Goal: Information Seeking & Learning: Learn about a topic

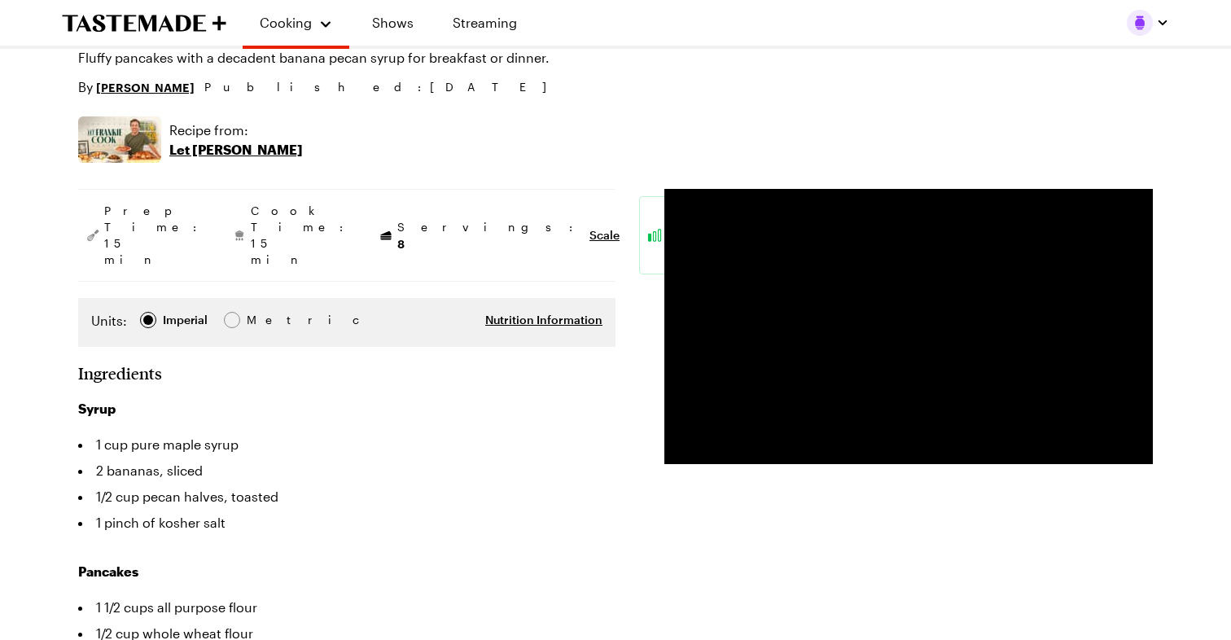
scroll to position [175, 0]
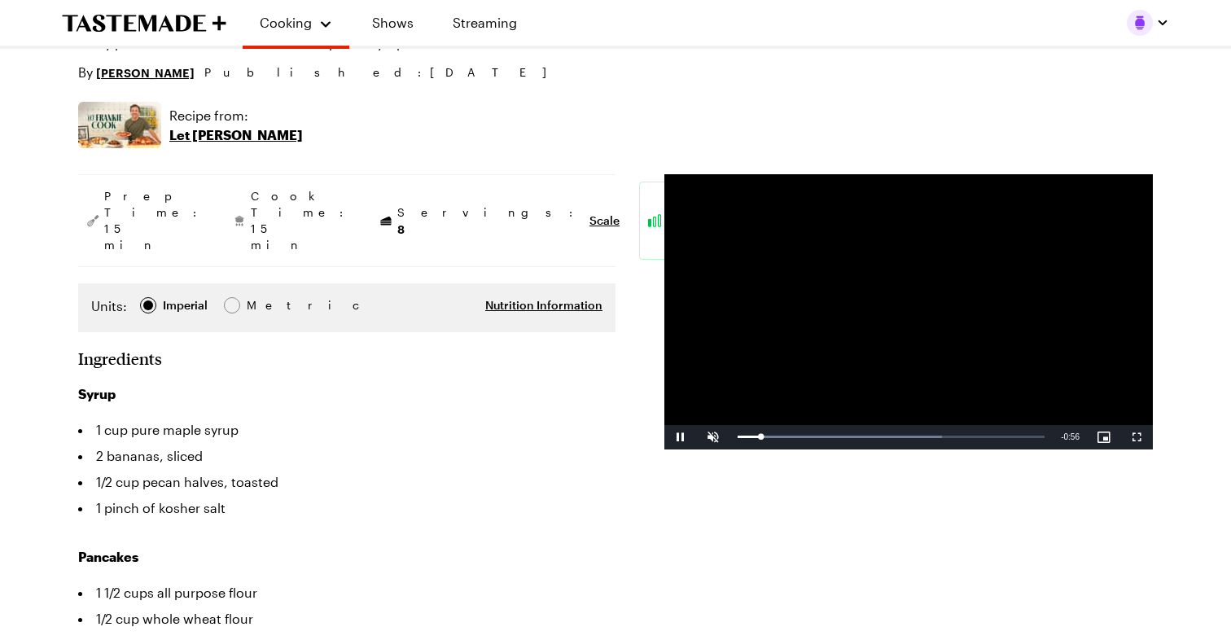
click at [819, 341] on video "Video Player" at bounding box center [908, 311] width 488 height 275
click at [558, 469] on li "1/2 cup pecan halves, toasted" at bounding box center [346, 482] width 537 height 26
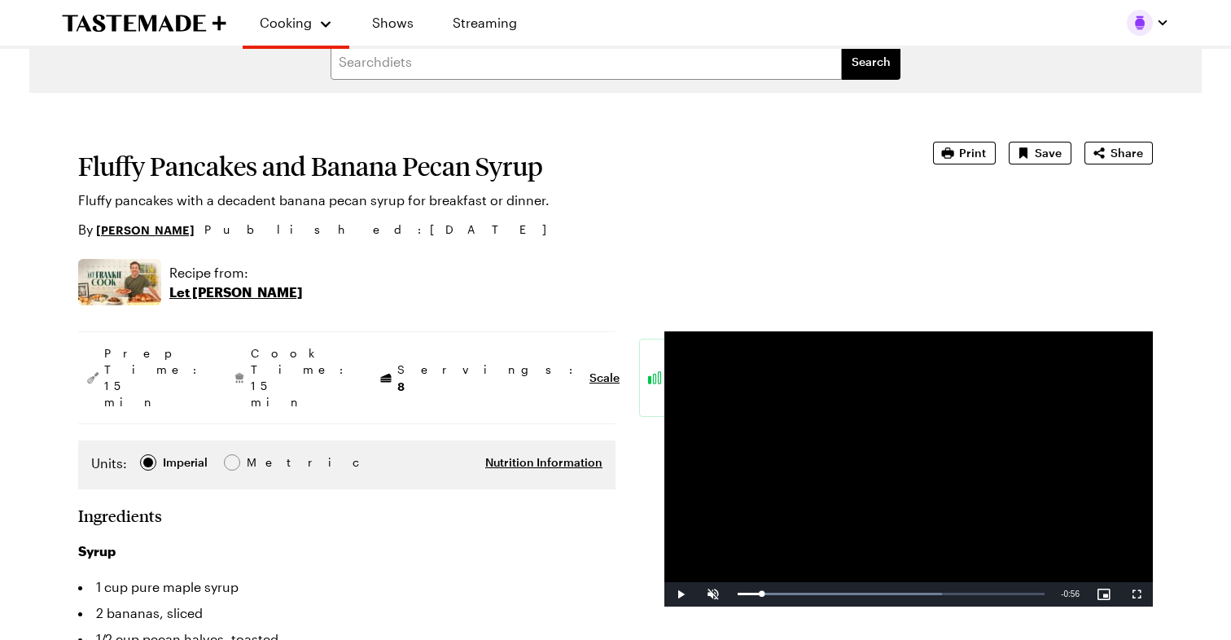
scroll to position [0, 0]
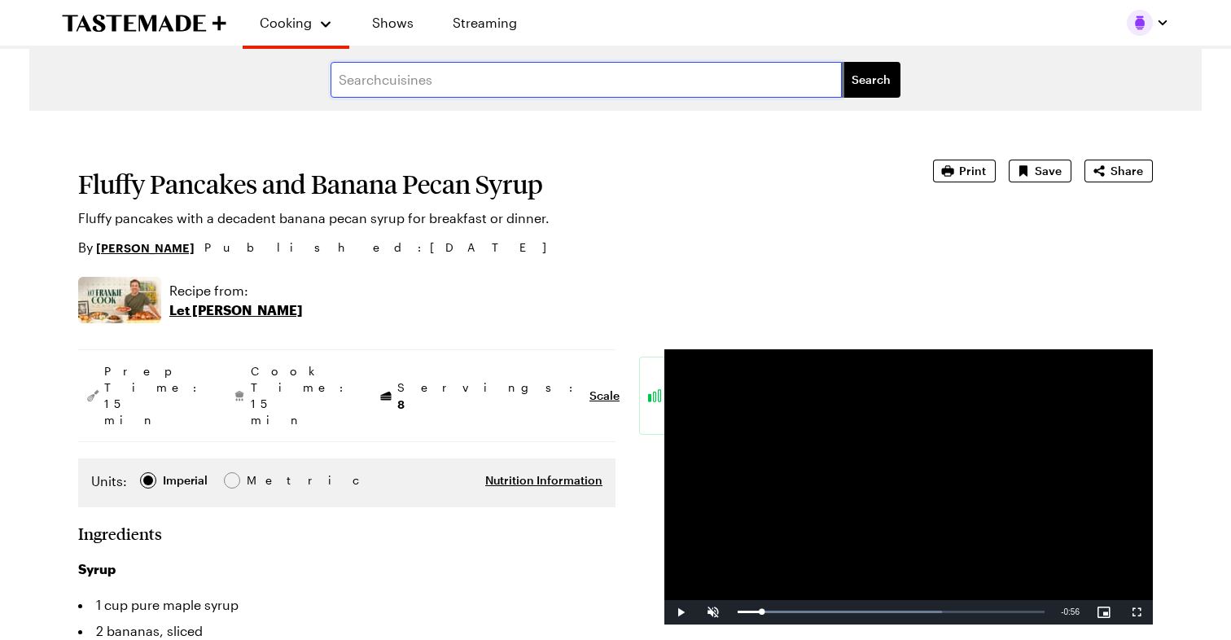
click at [360, 73] on input "text" at bounding box center [586, 80] width 511 height 36
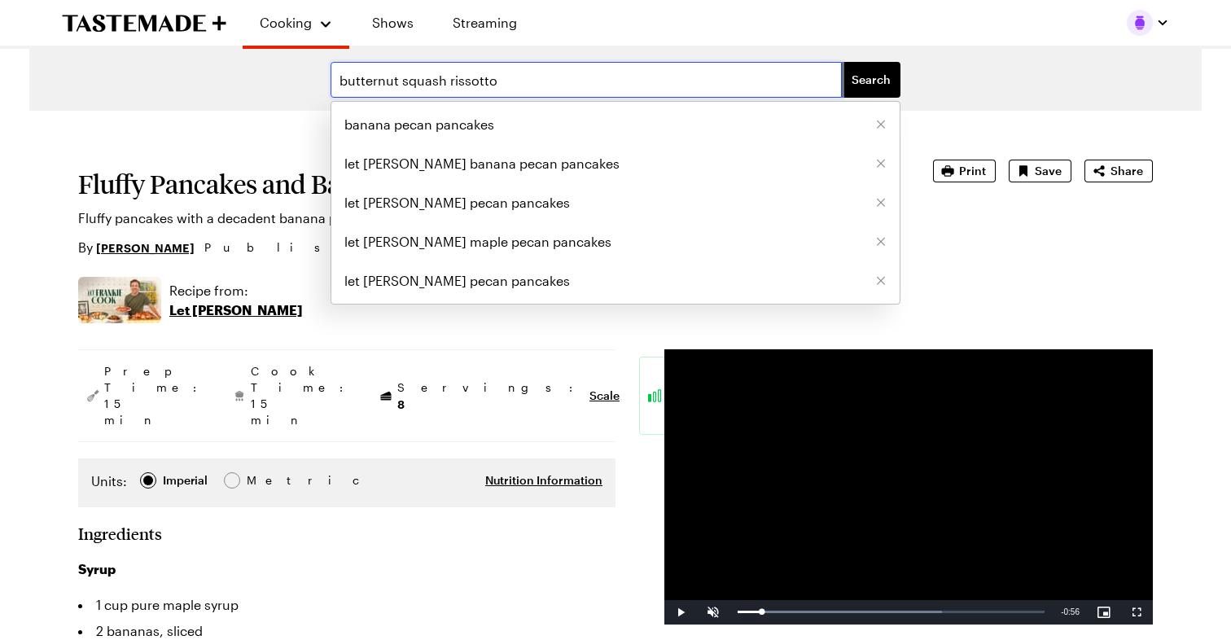
type input "butternut squash rissotto"
click at [842, 62] on button "Search" at bounding box center [871, 80] width 59 height 36
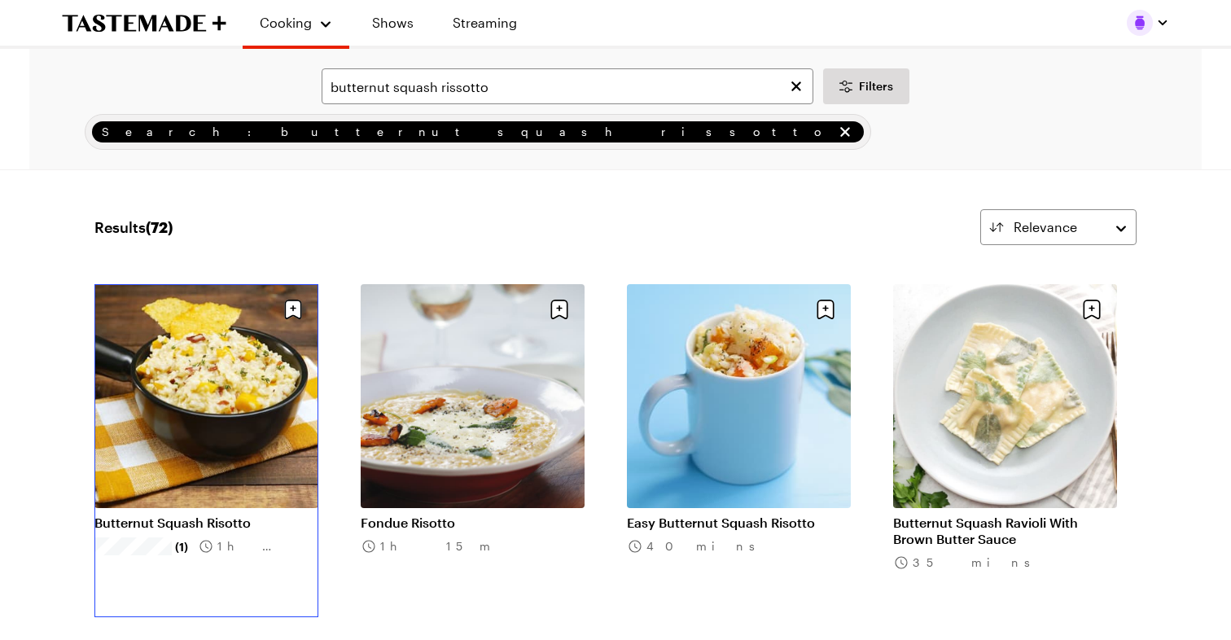
click at [234, 515] on link "Butternut Squash Risotto" at bounding box center [206, 523] width 224 height 16
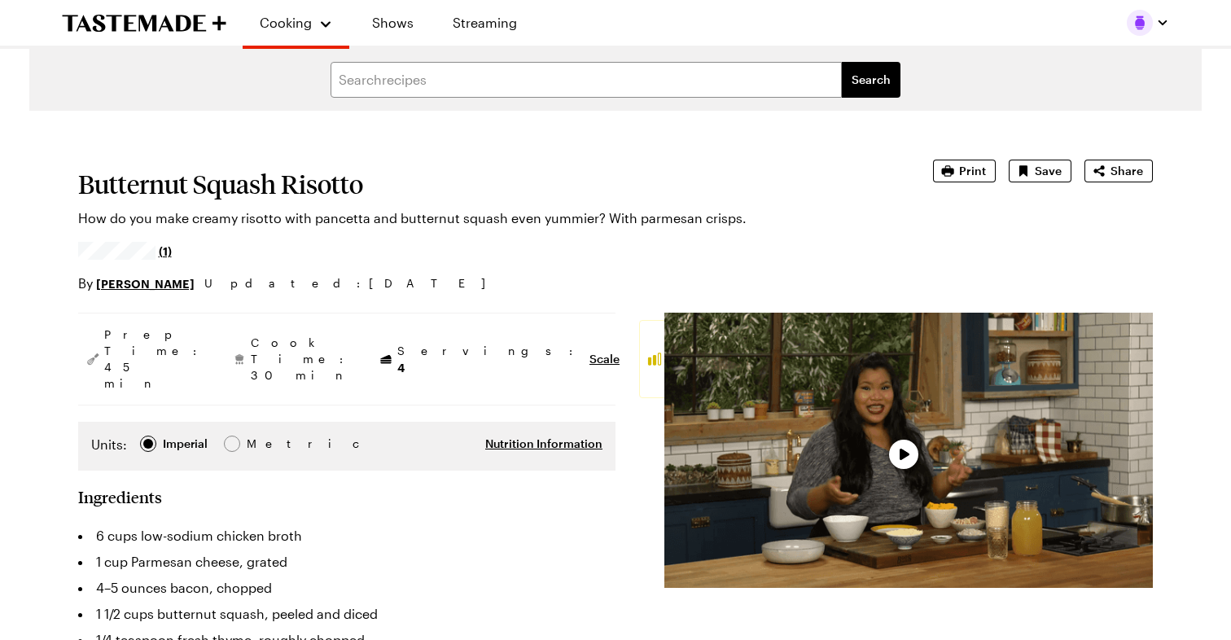
type textarea "x"
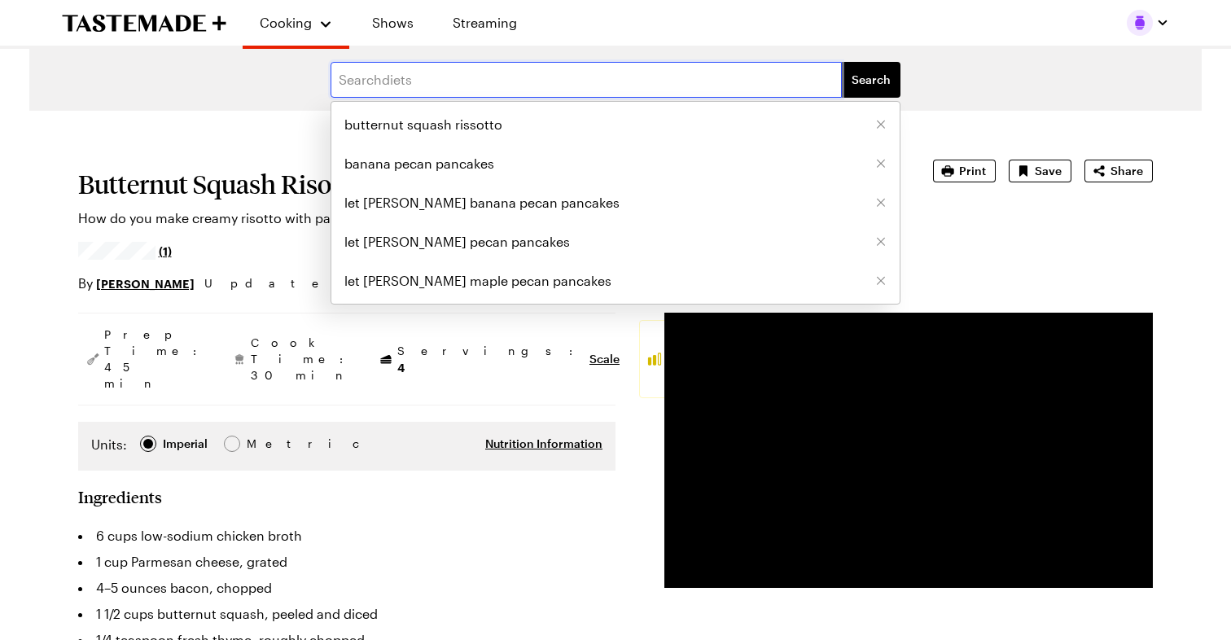
click at [357, 70] on input "text" at bounding box center [586, 80] width 511 height 36
type input "let [PERSON_NAME] butternut squash risotto"
click at [842, 62] on button "Search" at bounding box center [871, 80] width 59 height 36
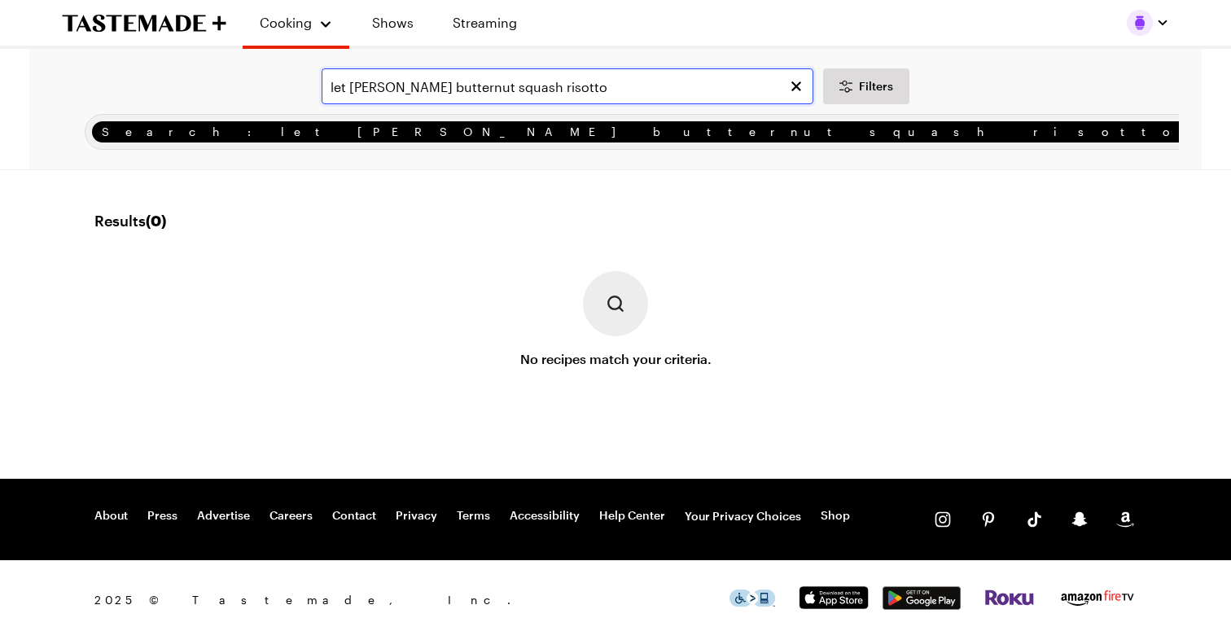
click at [537, 85] on input "let [PERSON_NAME] butternut squash risotto" at bounding box center [568, 86] width 492 height 36
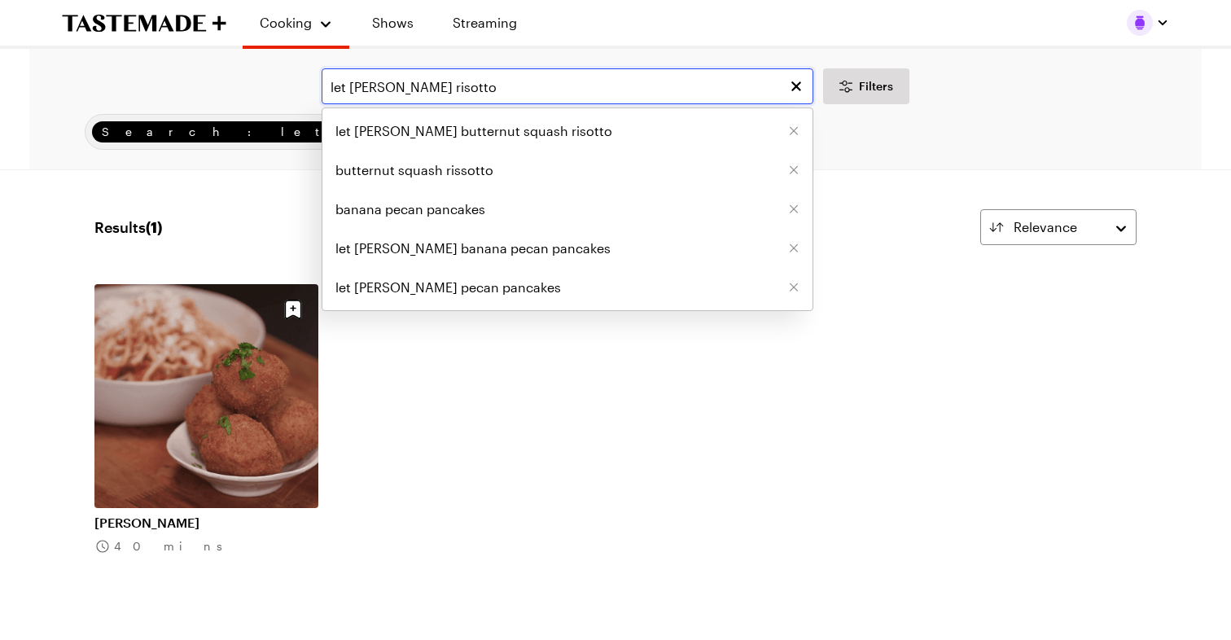
type input "let [PERSON_NAME] risotto"
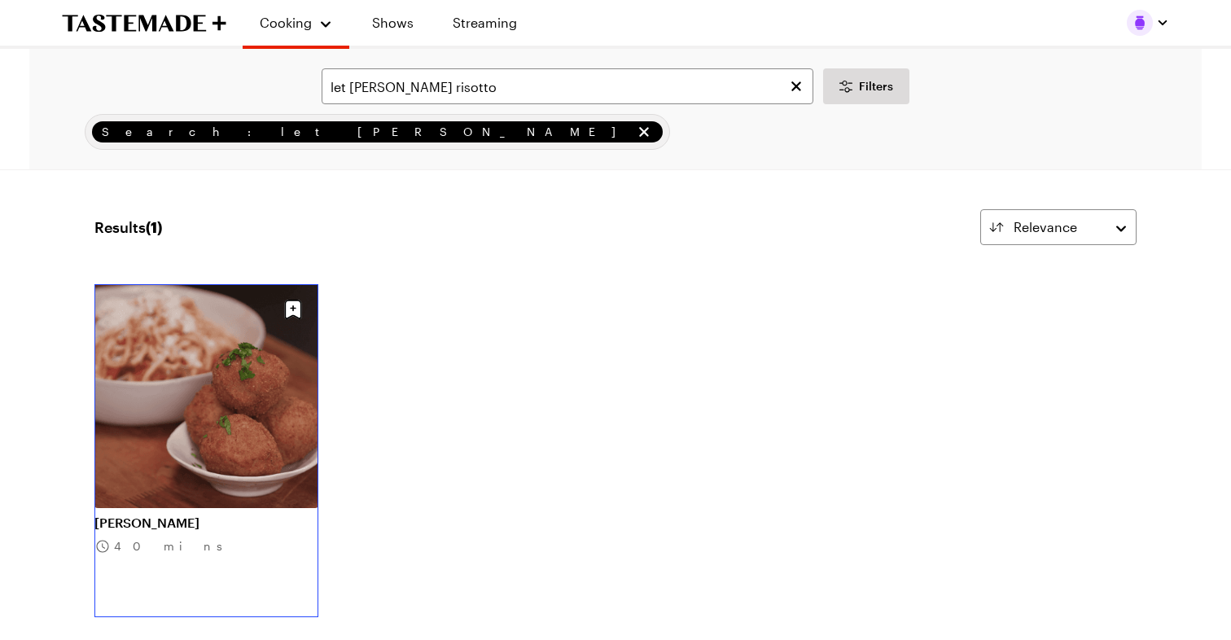
click at [227, 515] on link "[PERSON_NAME]" at bounding box center [206, 523] width 224 height 16
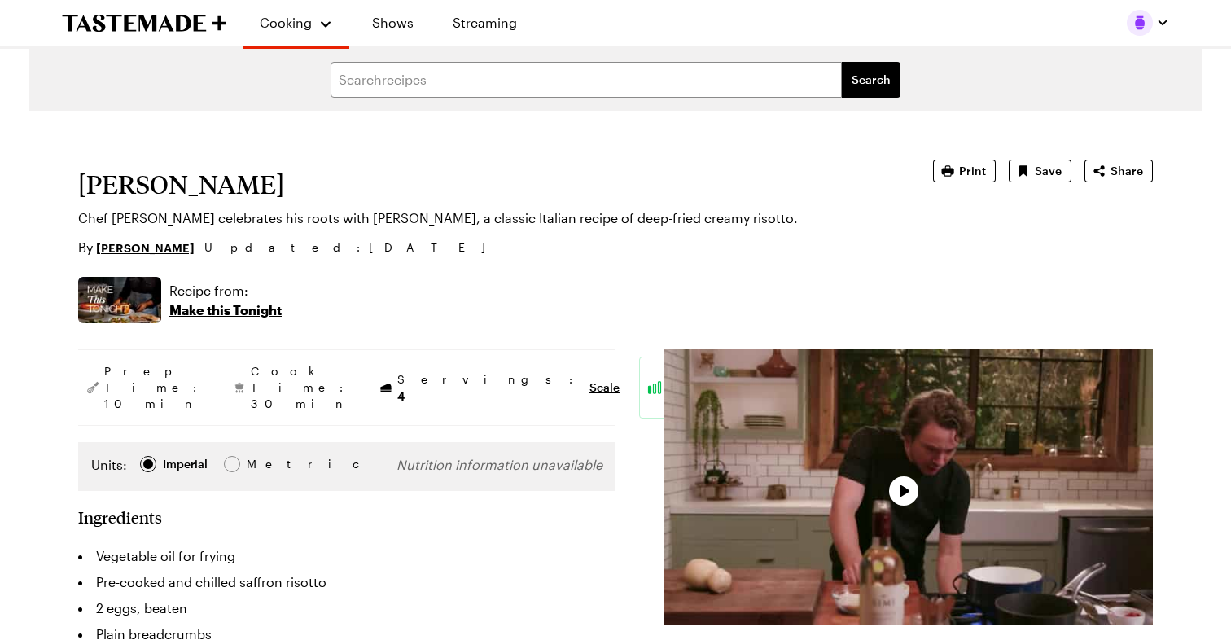
type textarea "x"
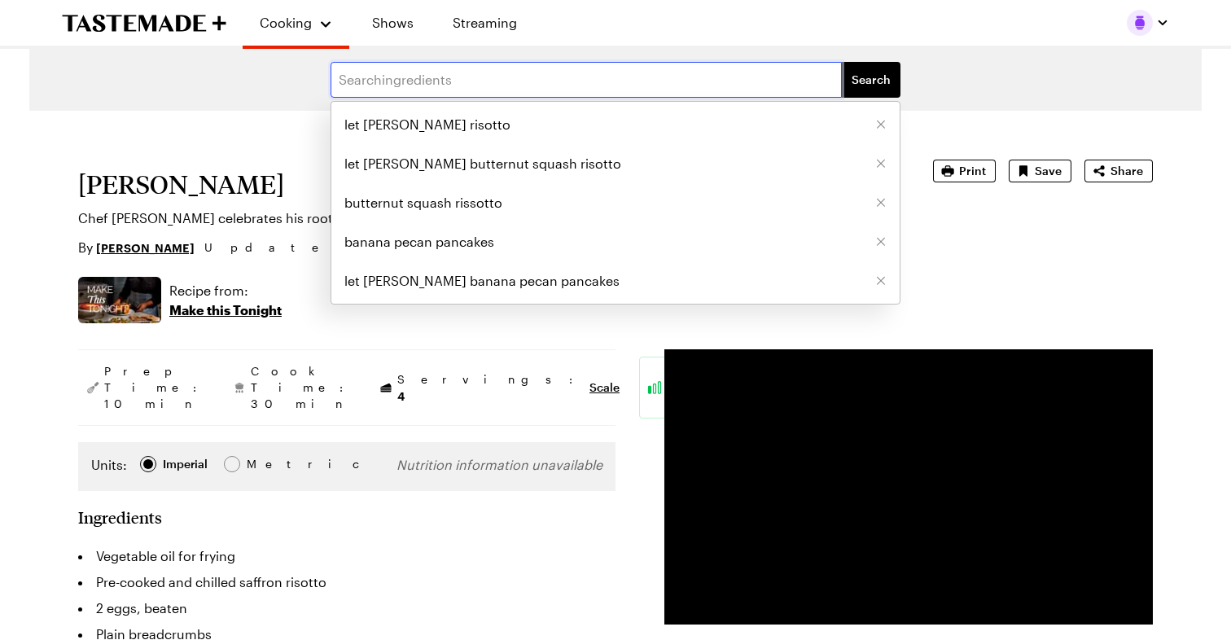
click at [349, 74] on input "text" at bounding box center [586, 80] width 511 height 36
type input "let [PERSON_NAME]"
click at [842, 62] on button "Search" at bounding box center [871, 80] width 59 height 36
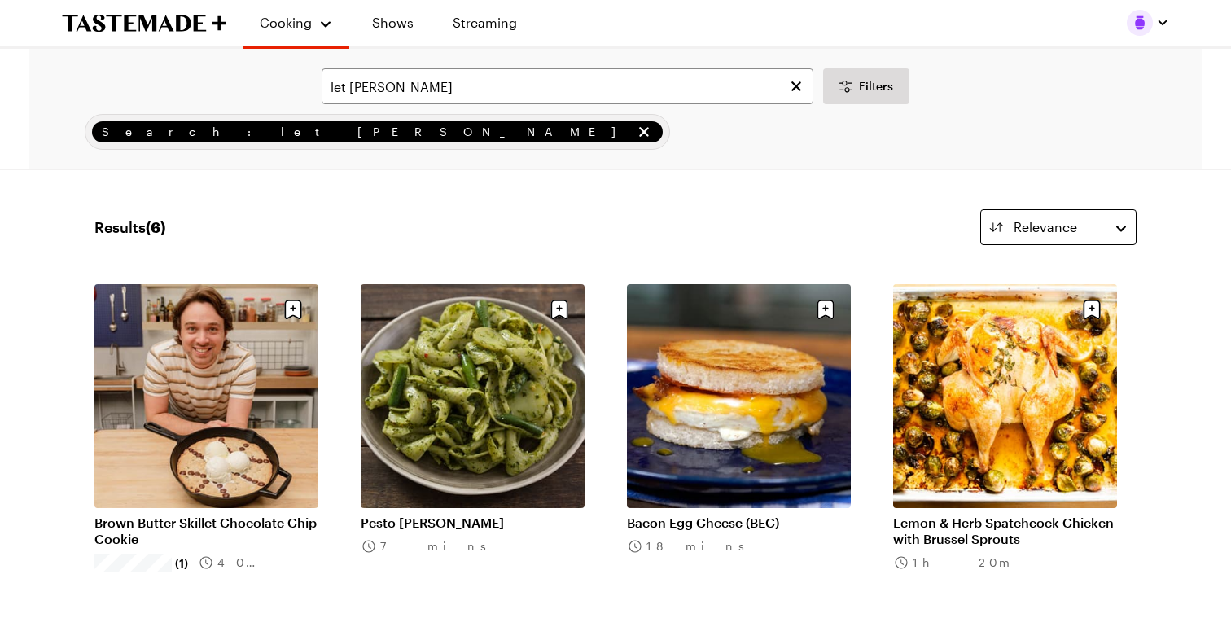
click at [1122, 226] on button "Relevance" at bounding box center [1058, 227] width 156 height 36
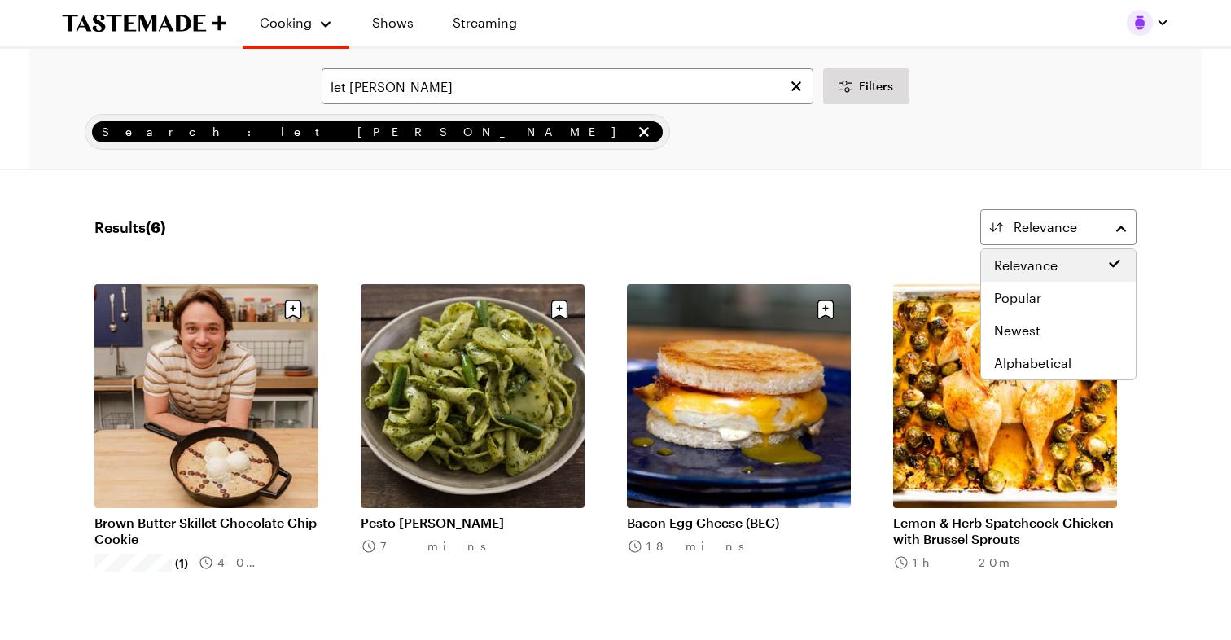
click at [808, 235] on div "Results ( 6 ) Relevance" at bounding box center [615, 227] width 1042 height 36
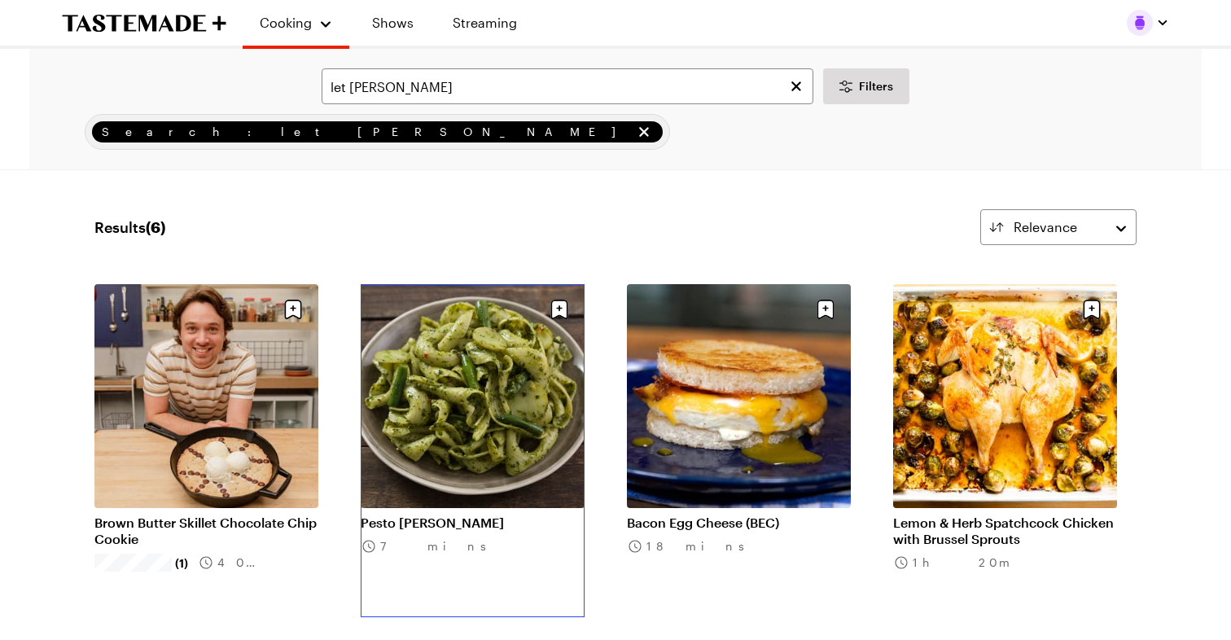
click at [426, 517] on link "Pesto [PERSON_NAME]" at bounding box center [473, 523] width 224 height 16
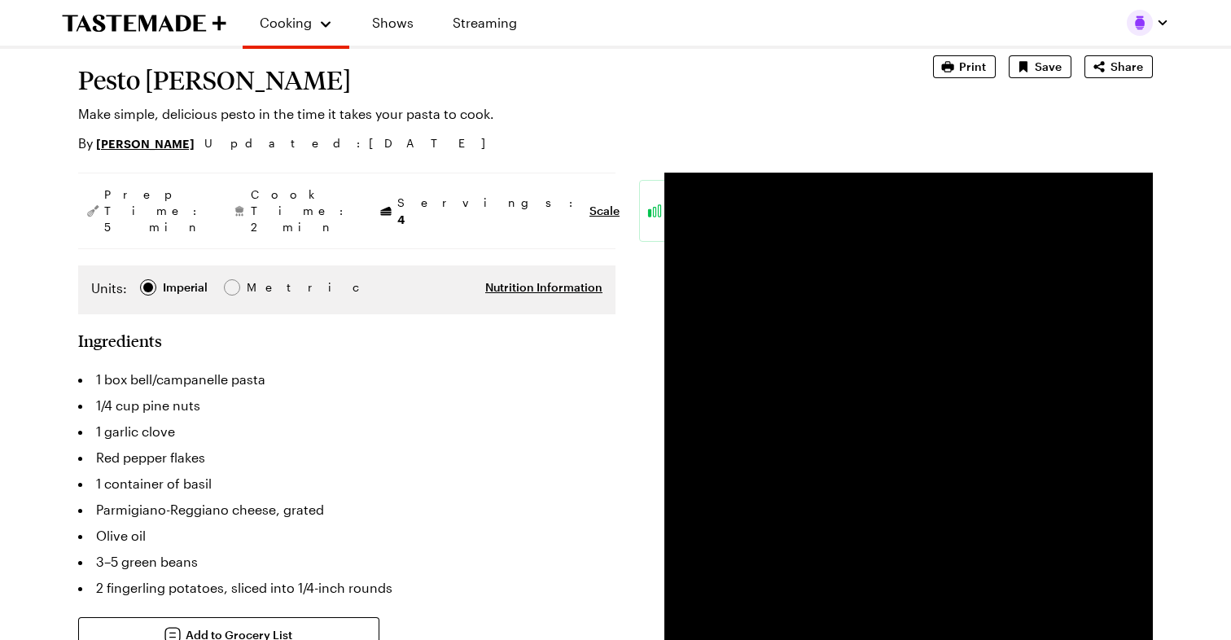
type textarea "x"
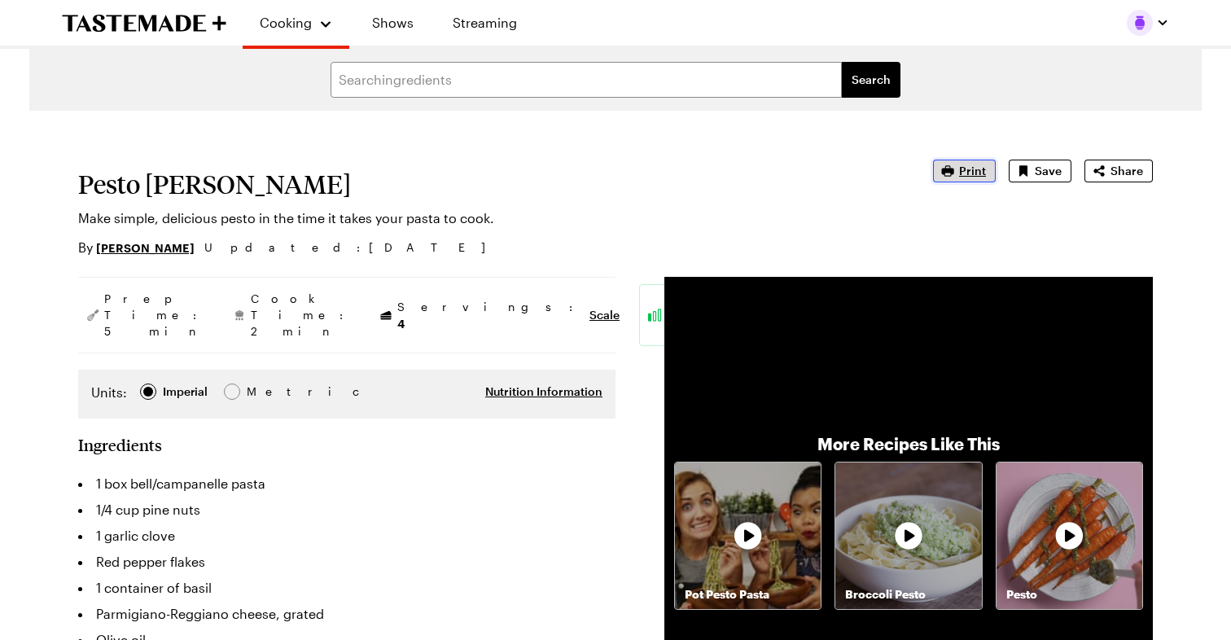
click at [979, 172] on span "Print" at bounding box center [972, 171] width 27 height 16
